Goal: Information Seeking & Learning: Learn about a topic

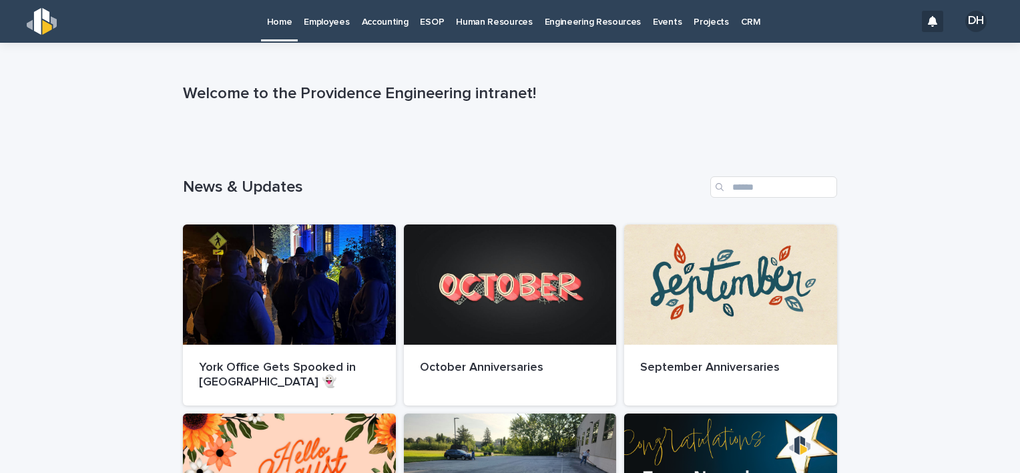
click at [304, 21] on p "Employees" at bounding box center [326, 14] width 45 height 28
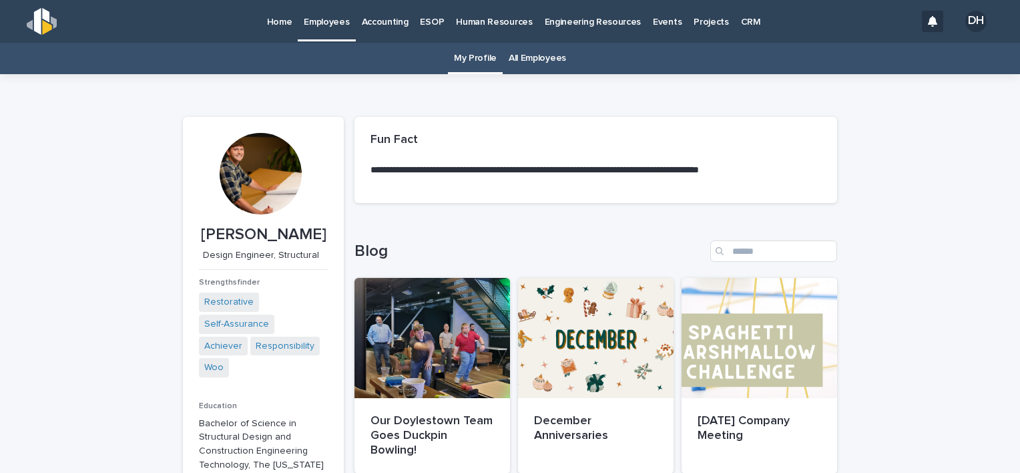
click at [390, 18] on p "Accounting" at bounding box center [385, 14] width 47 height 28
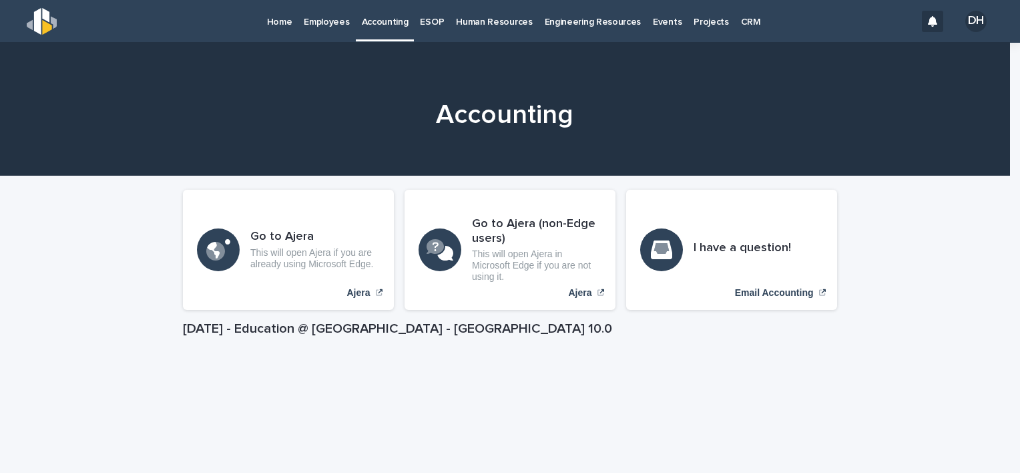
click at [470, 22] on p "Human Resources" at bounding box center [494, 14] width 76 height 28
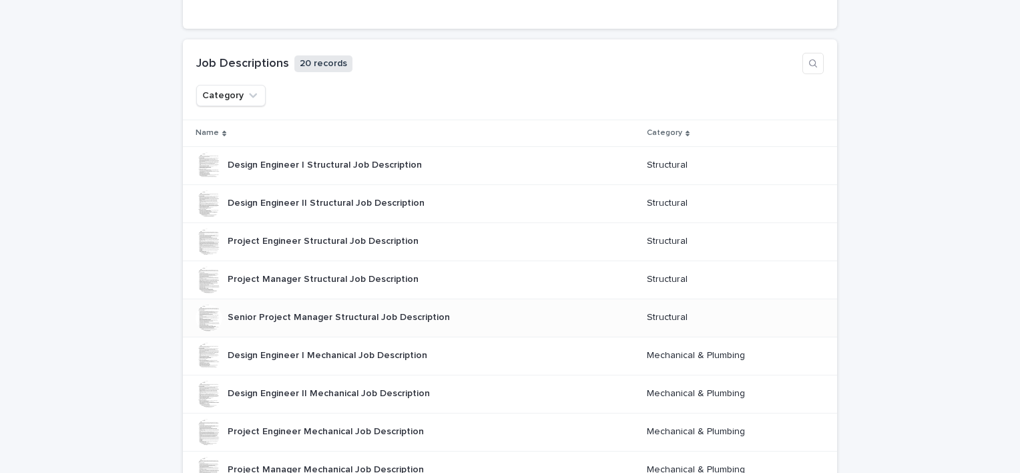
scroll to position [1068, 0]
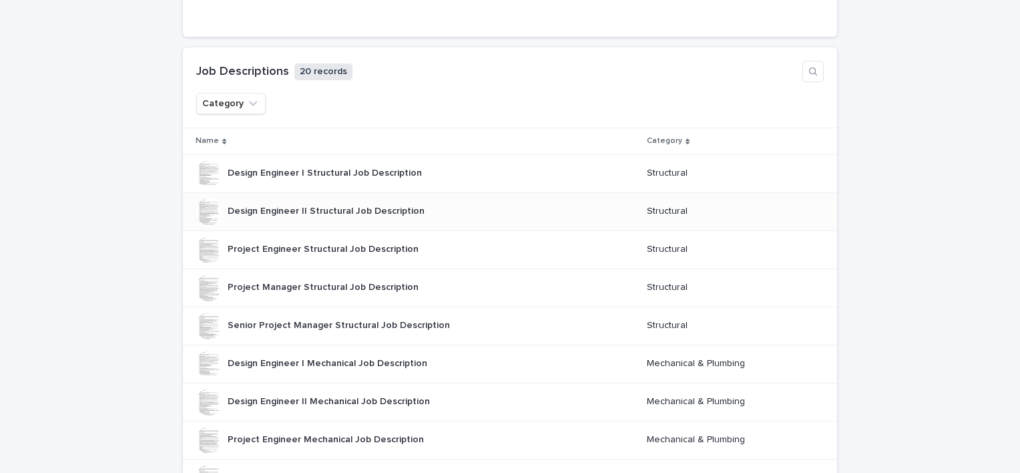
click at [332, 214] on div "Design Engineer II Structural Job Description Design Engineer II Structural Job…" at bounding box center [326, 211] width 197 height 22
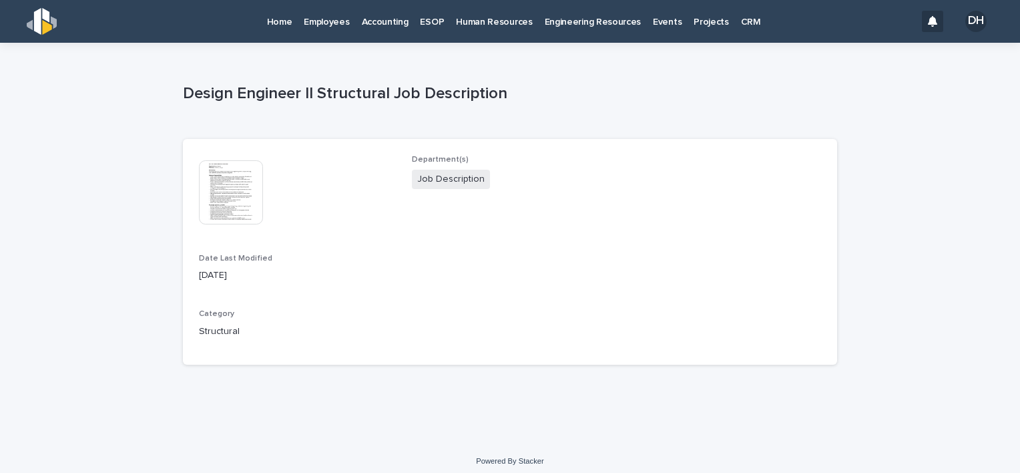
click at [222, 194] on img at bounding box center [231, 192] width 64 height 64
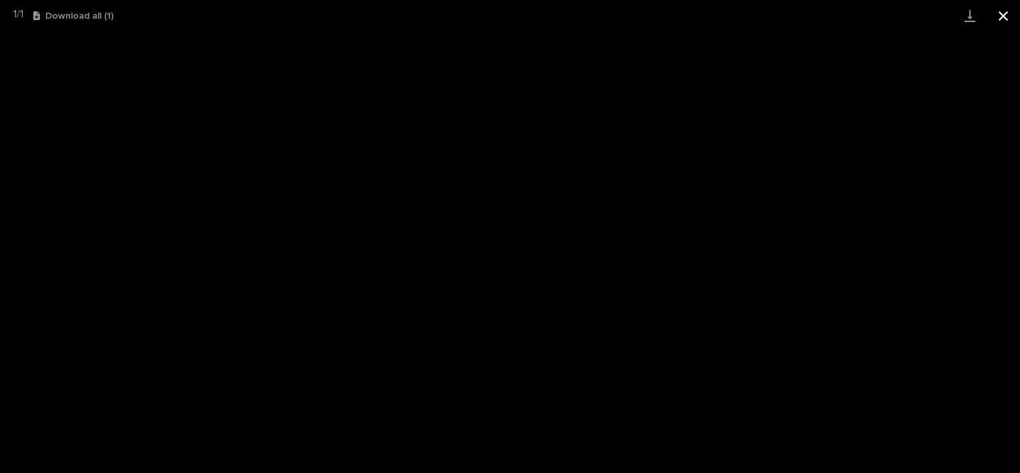
click at [1004, 13] on button "Close gallery" at bounding box center [1003, 15] width 33 height 31
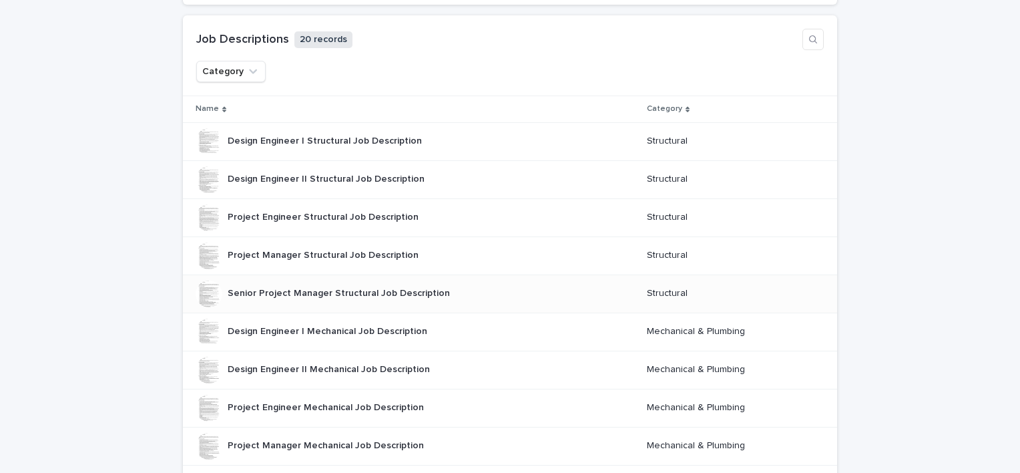
scroll to position [1135, 0]
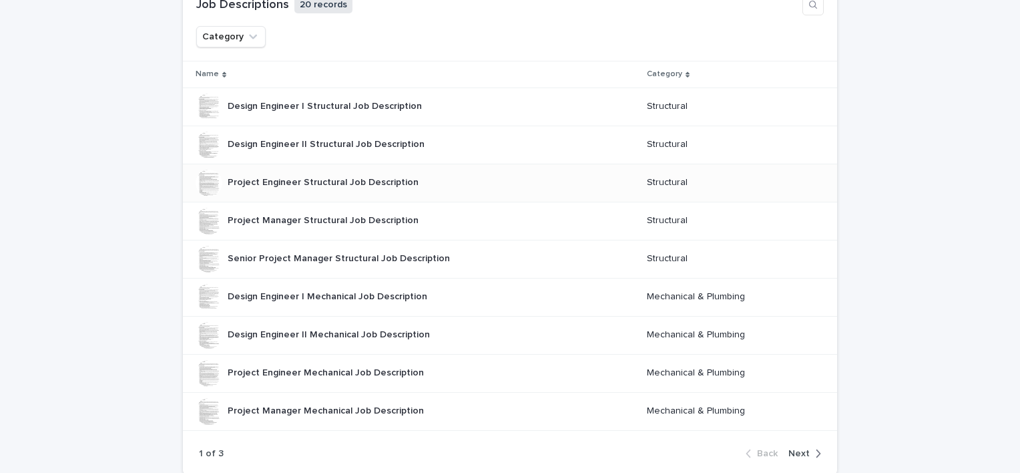
click at [333, 186] on div "Project Engineer Structural Job Description Project Engineer Structural Job Des…" at bounding box center [323, 183] width 191 height 22
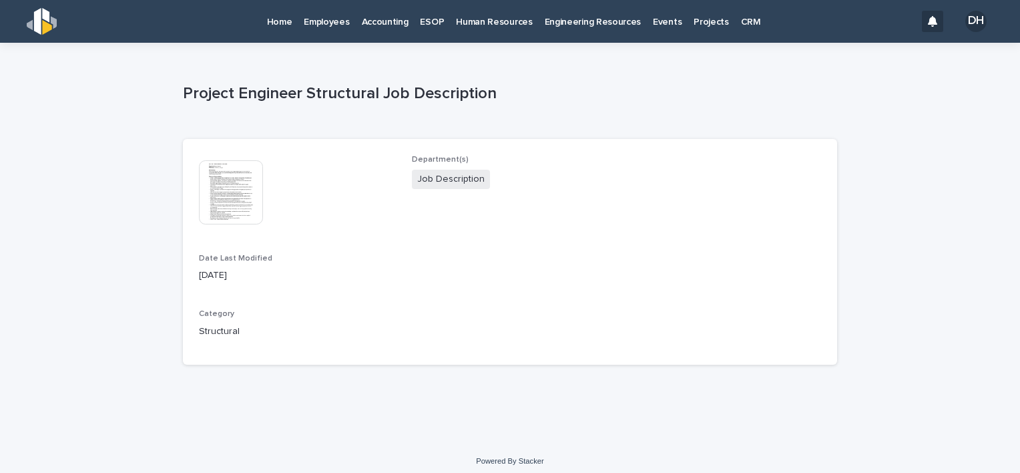
click at [247, 208] on img at bounding box center [231, 192] width 64 height 64
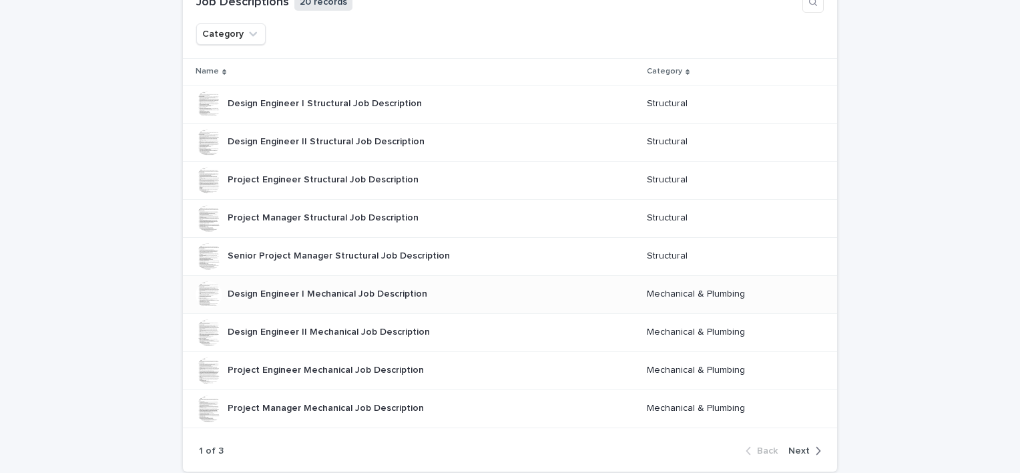
scroll to position [1135, 0]
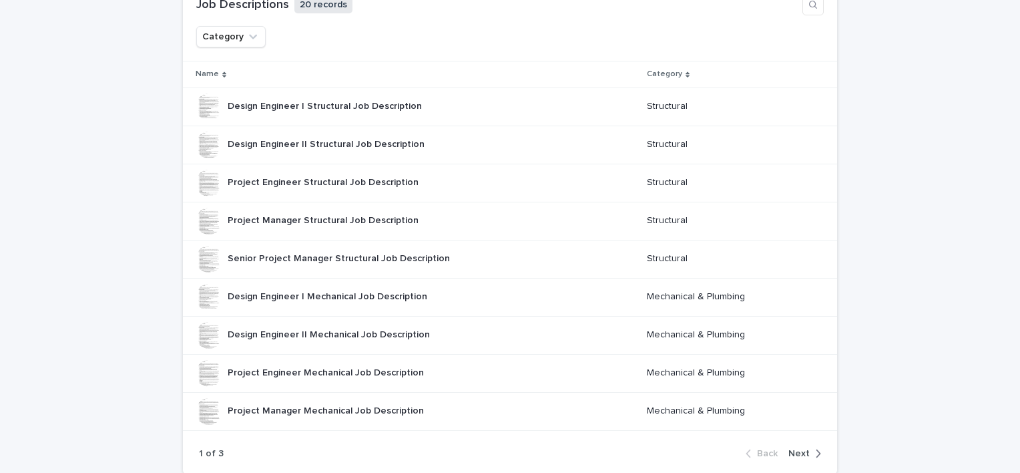
click at [795, 451] on span "Next" at bounding box center [799, 453] width 21 height 9
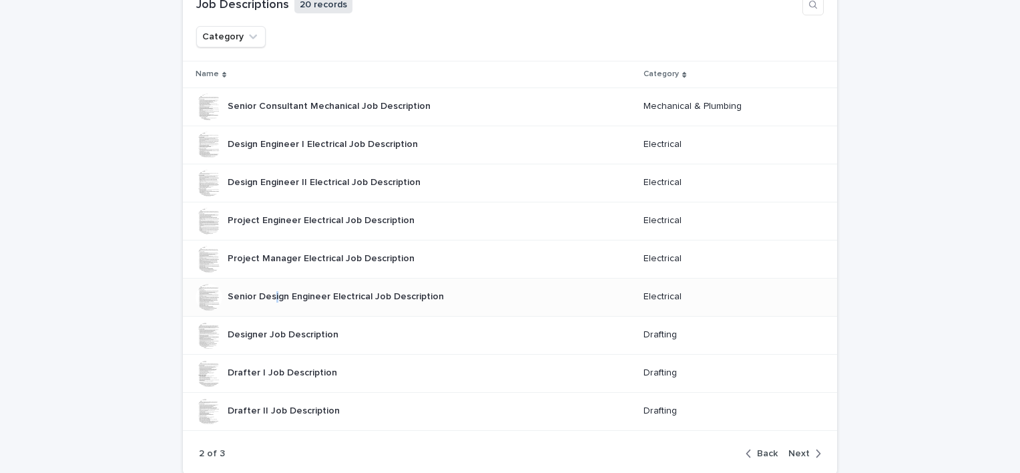
click at [270, 298] on p "Senior Design Engineer Electrical Job Description" at bounding box center [337, 295] width 219 height 14
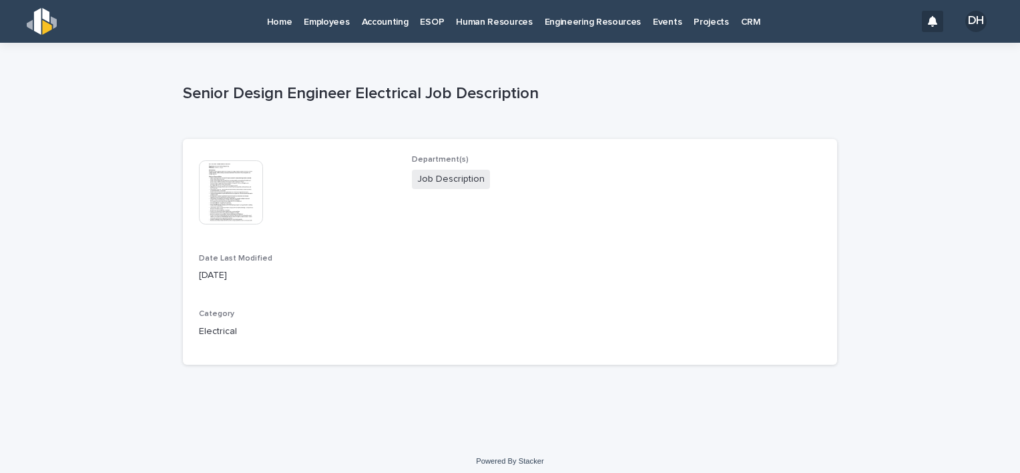
click at [202, 212] on img at bounding box center [231, 192] width 64 height 64
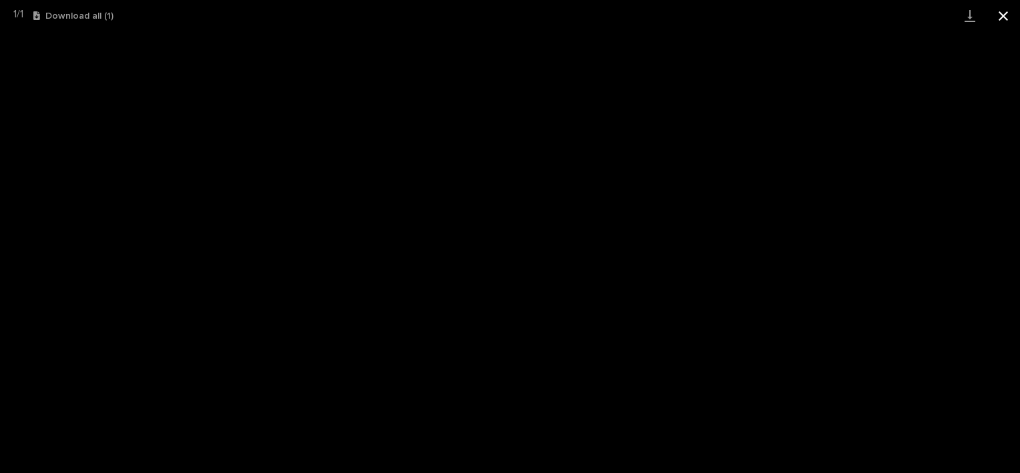
drag, startPoint x: 1011, startPoint y: 11, endPoint x: 1000, endPoint y: 16, distance: 11.9
click at [1011, 11] on button "Close gallery" at bounding box center [1003, 15] width 33 height 31
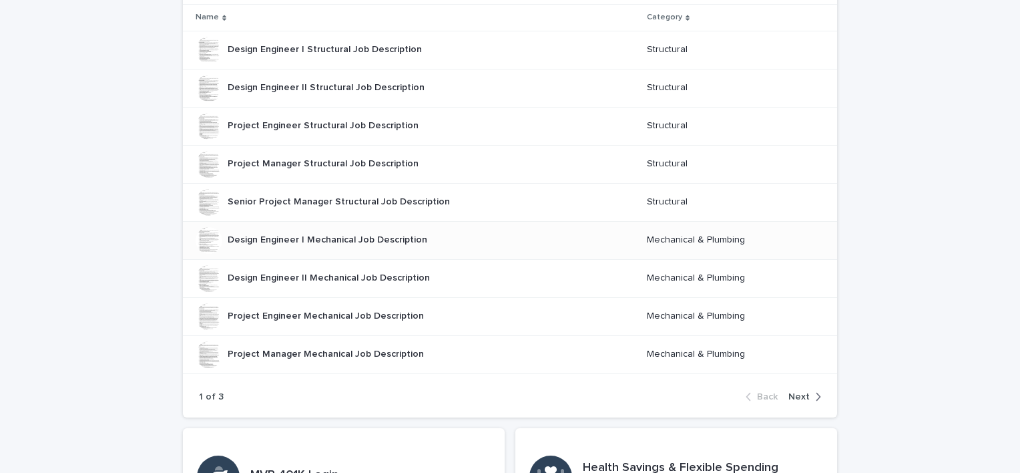
scroll to position [1207, 0]
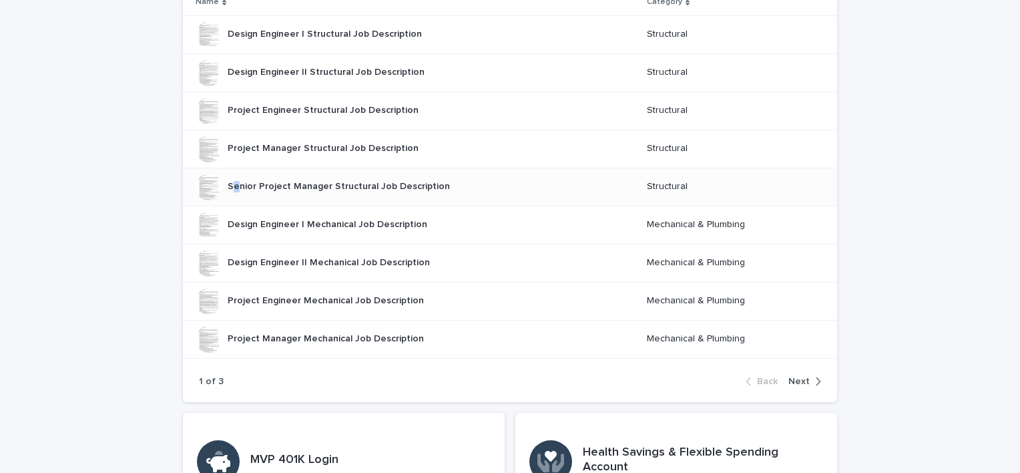
click at [231, 184] on p "Senior Project Manager Structural Job Description" at bounding box center [340, 185] width 225 height 14
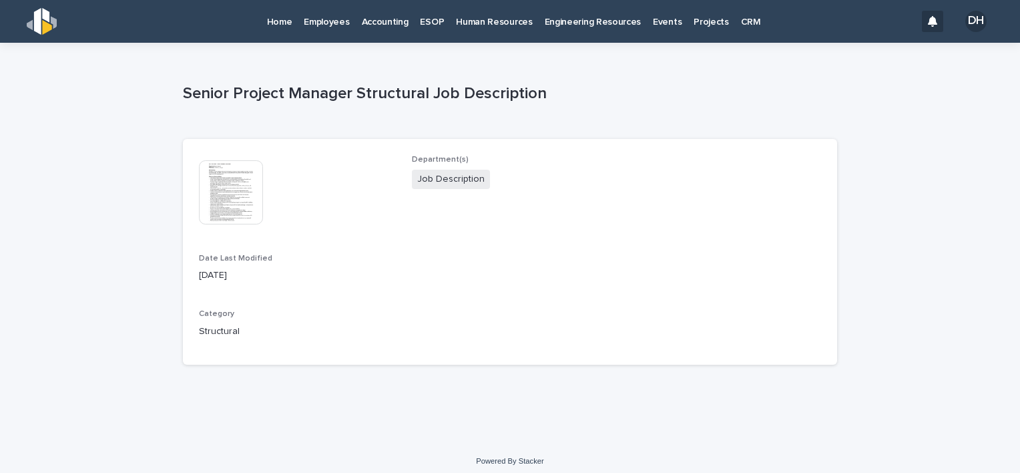
click at [231, 184] on img at bounding box center [231, 192] width 64 height 64
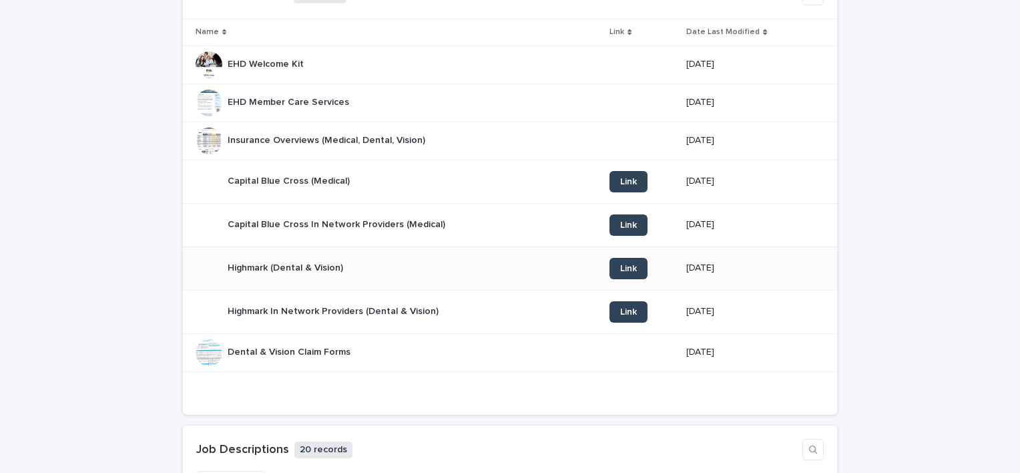
scroll to position [668, 0]
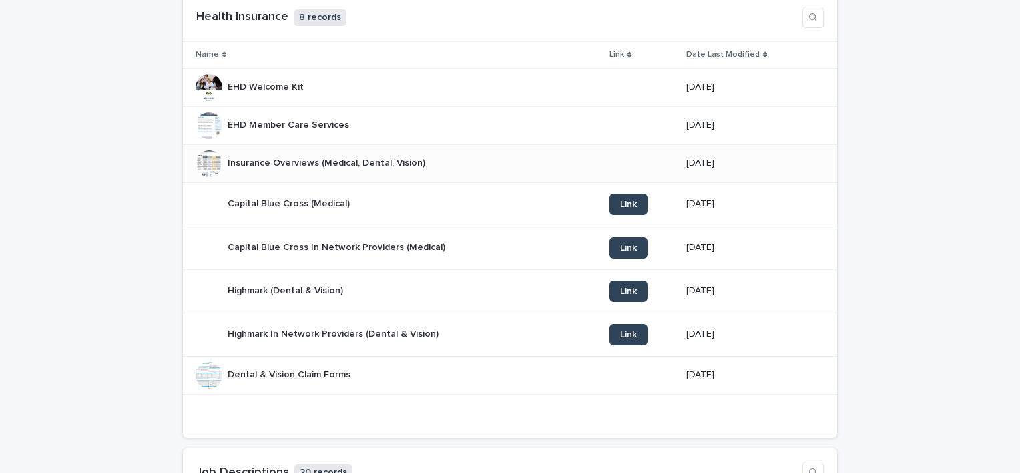
click at [255, 160] on p "Insurance Overviews (Medical, Dental, Vision)" at bounding box center [328, 162] width 200 height 14
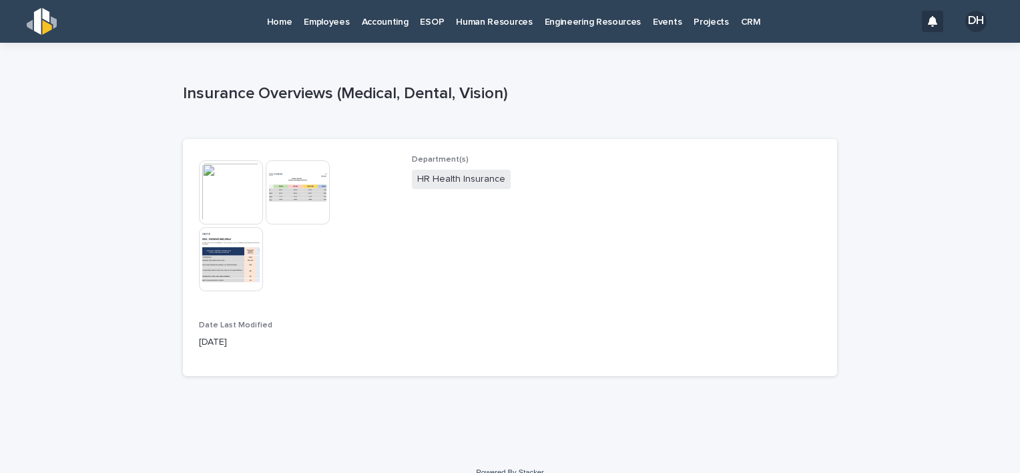
click at [294, 190] on img at bounding box center [298, 192] width 64 height 64
